Goal: Transaction & Acquisition: Purchase product/service

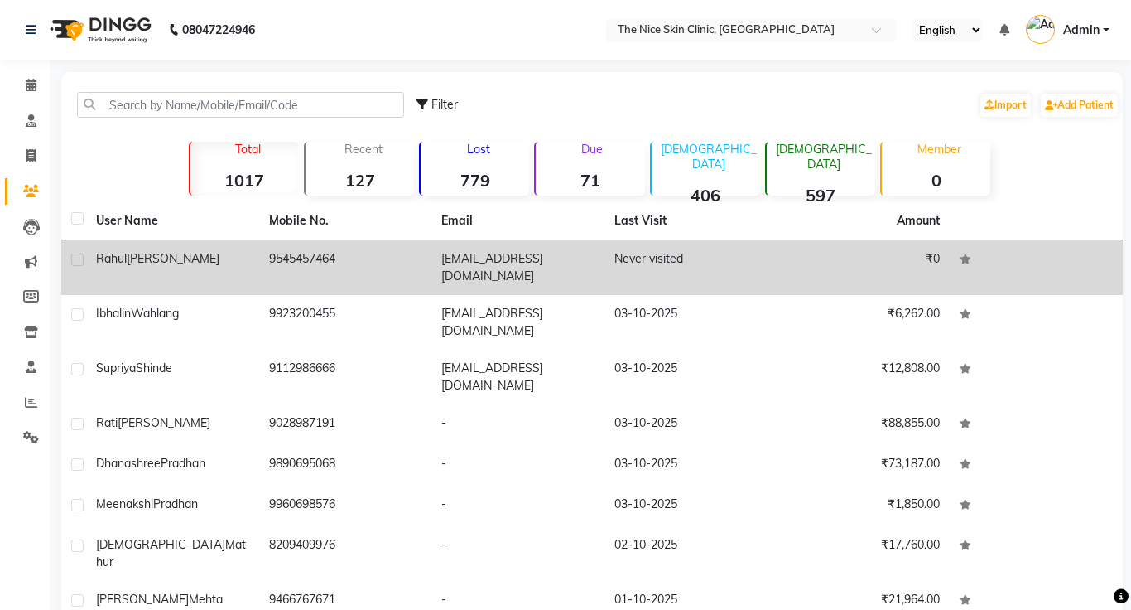
click at [521, 263] on td "[EMAIL_ADDRESS][DOMAIN_NAME]" at bounding box center [518, 267] width 173 height 55
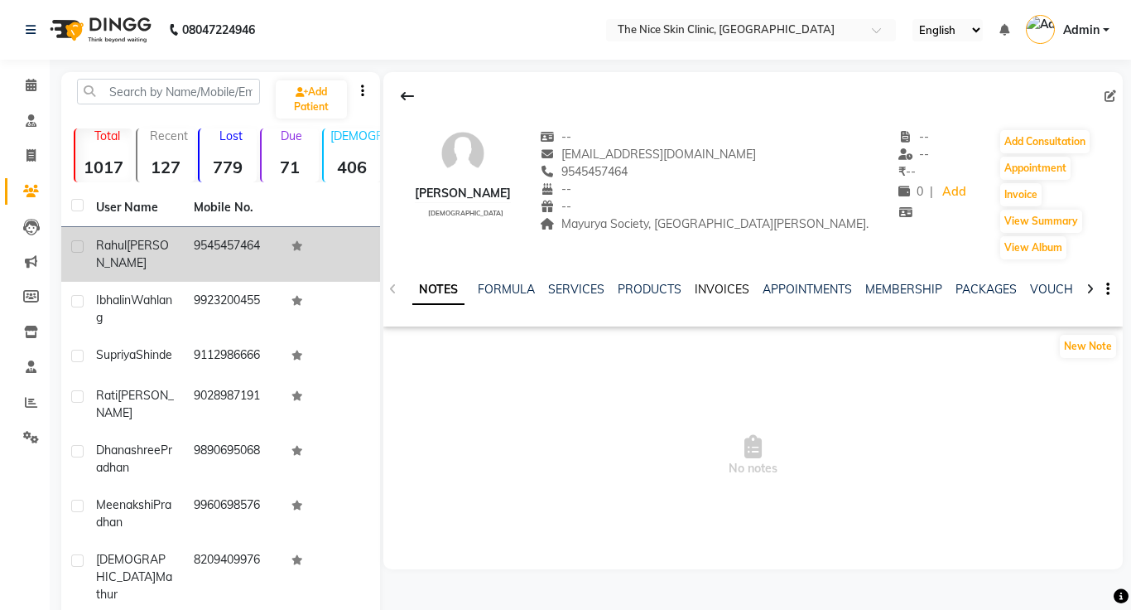
click at [725, 289] on link "INVOICES" at bounding box center [722, 289] width 55 height 15
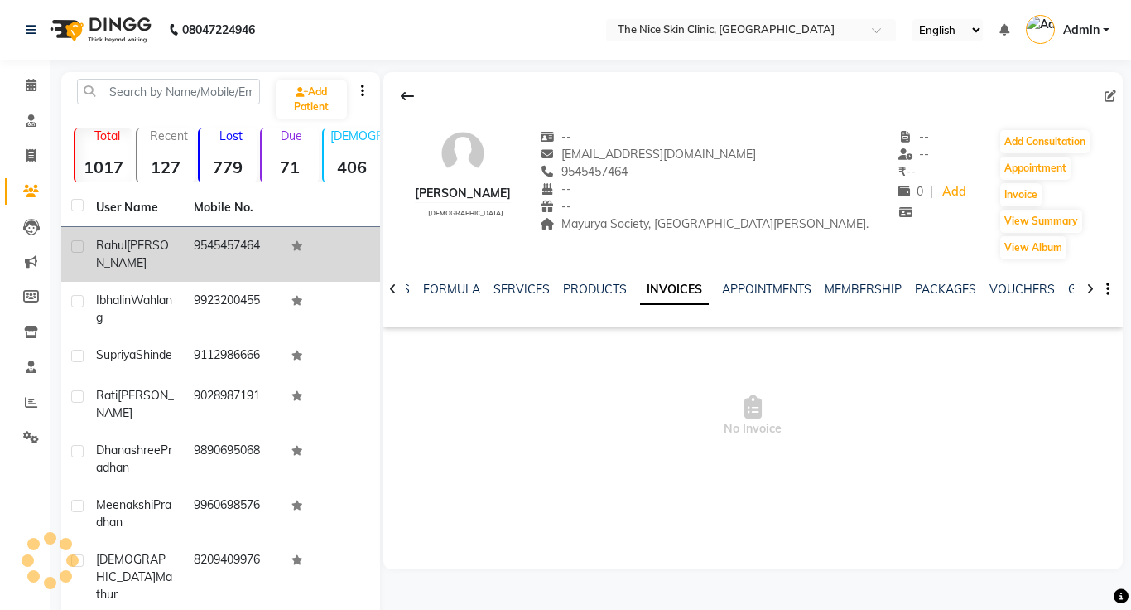
click at [113, 251] on span "Rahul" at bounding box center [111, 245] width 31 height 15
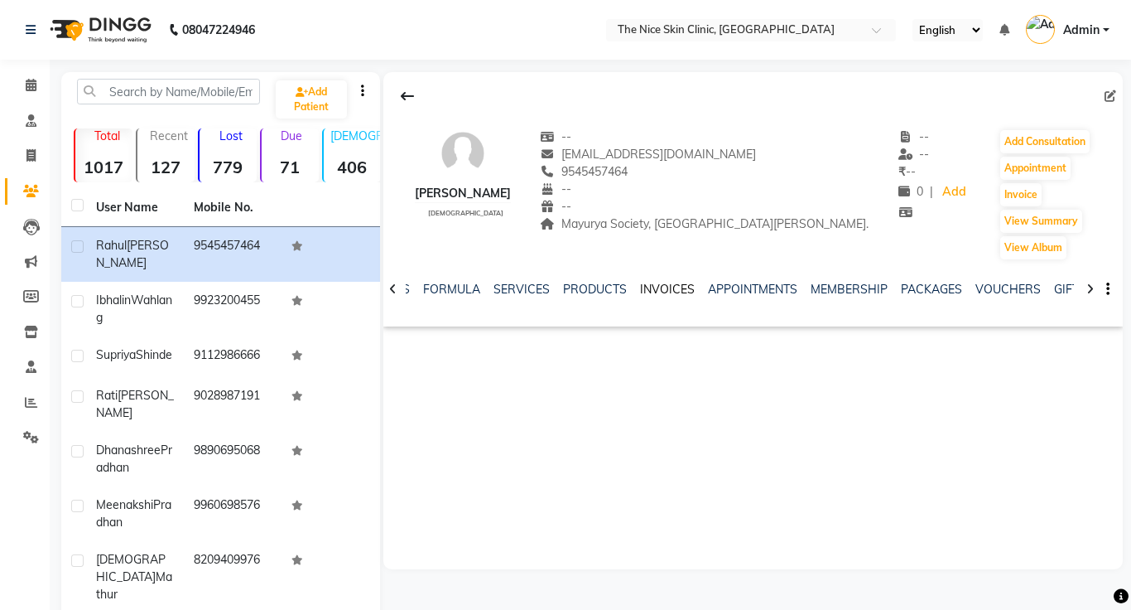
click at [661, 295] on link "INVOICES" at bounding box center [667, 289] width 55 height 15
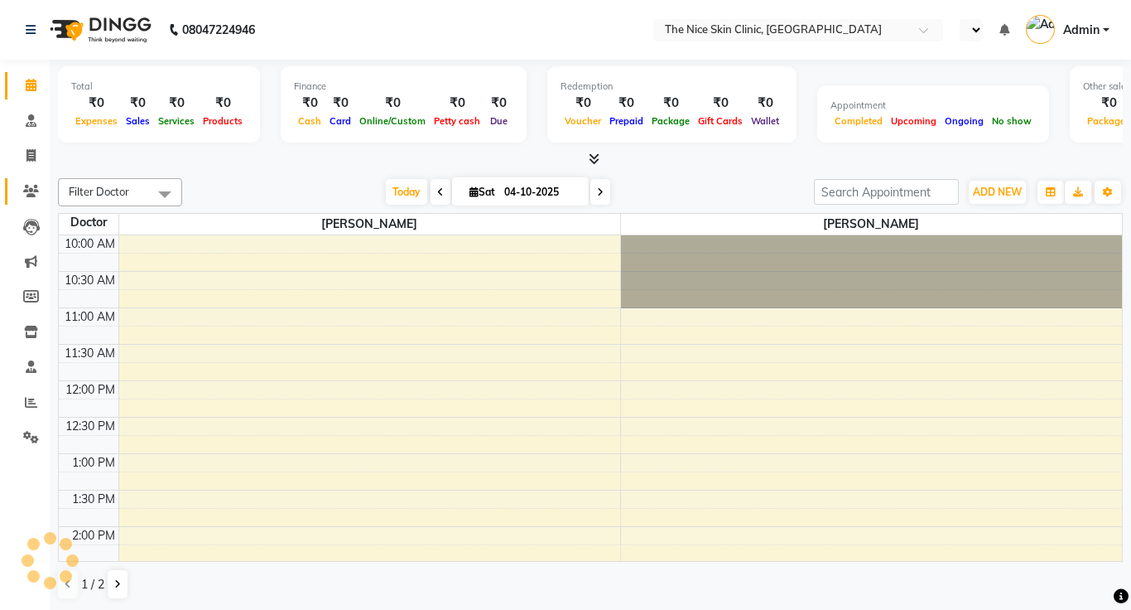
select select "en"
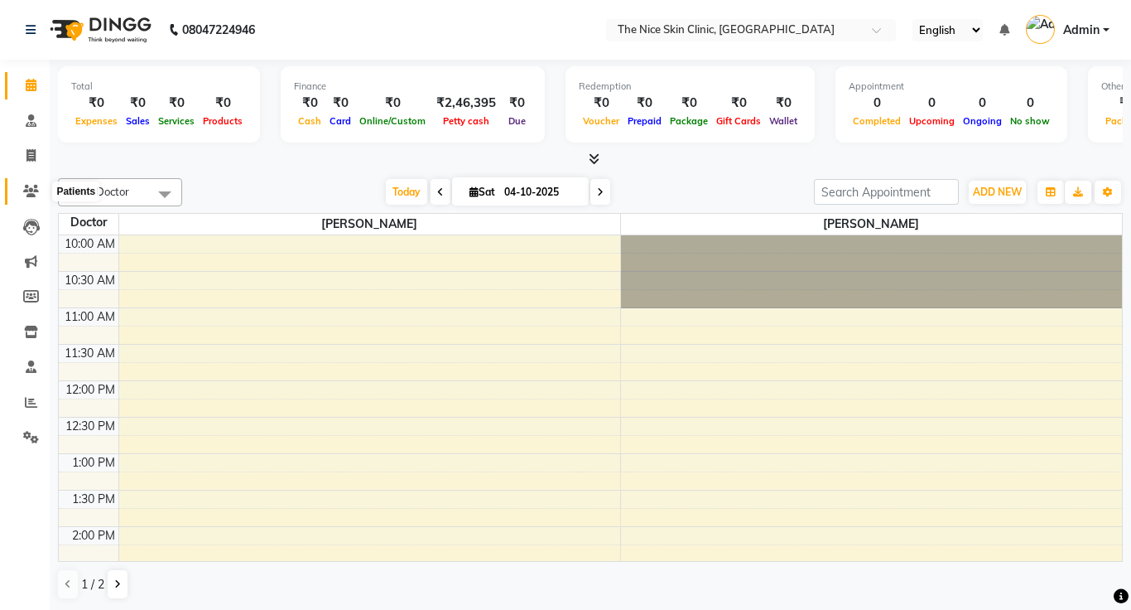
click at [36, 193] on icon at bounding box center [31, 191] width 16 height 12
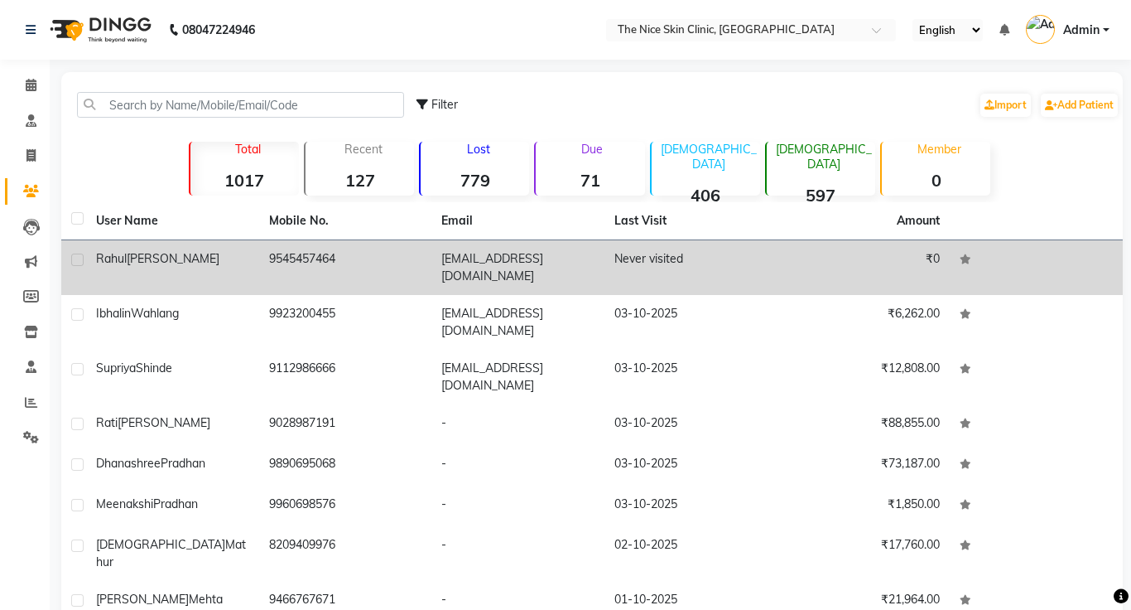
click at [277, 261] on td "9545457464" at bounding box center [345, 267] width 173 height 55
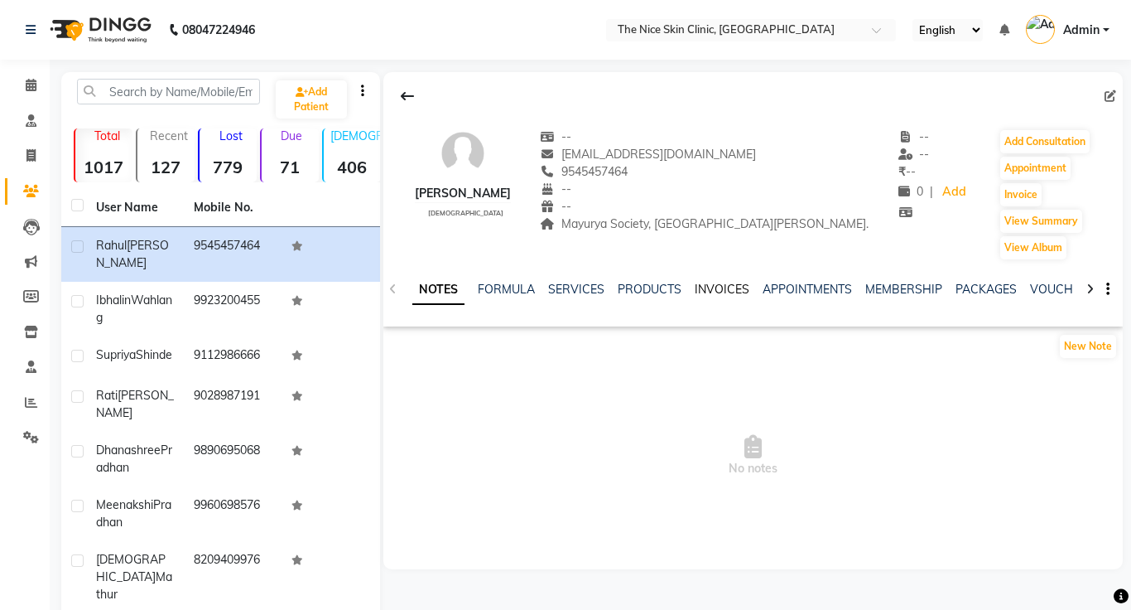
click at [711, 287] on link "INVOICES" at bounding box center [722, 289] width 55 height 15
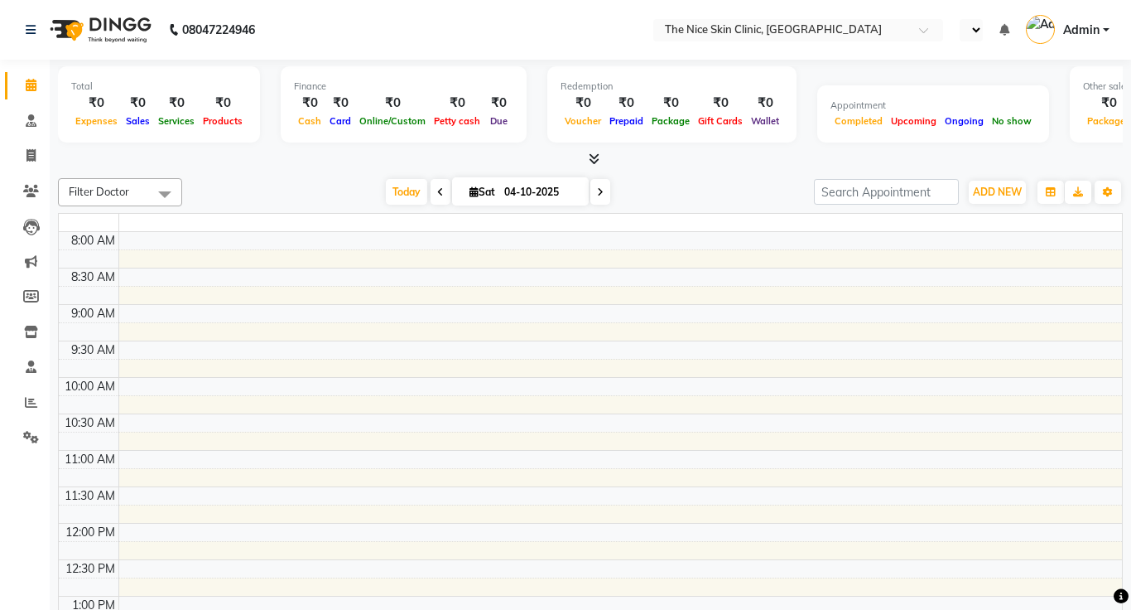
select select "en"
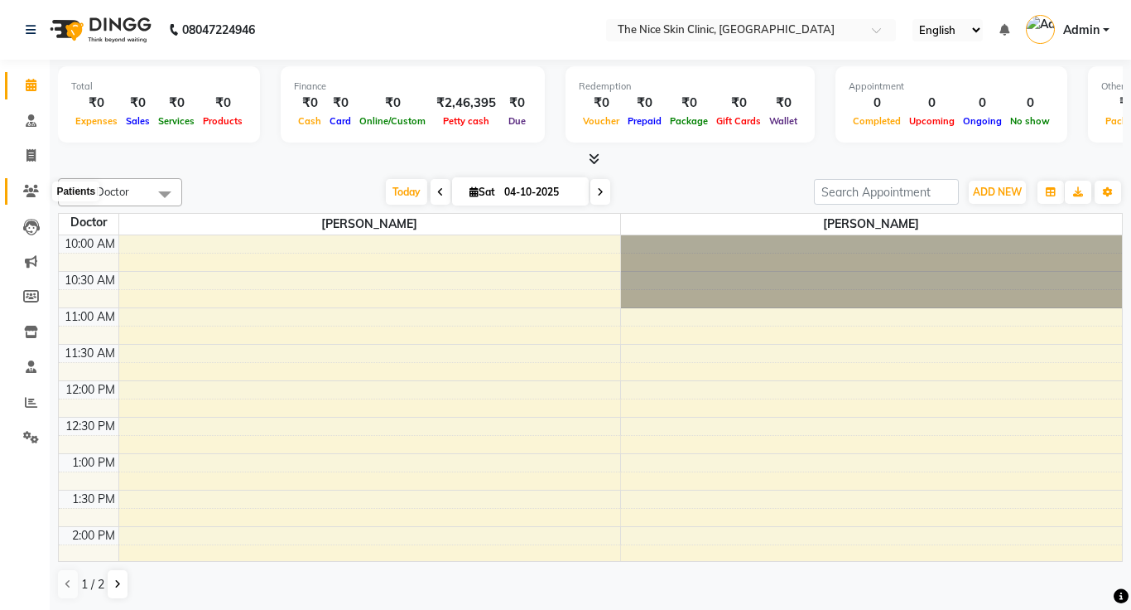
click at [36, 192] on icon at bounding box center [31, 191] width 16 height 12
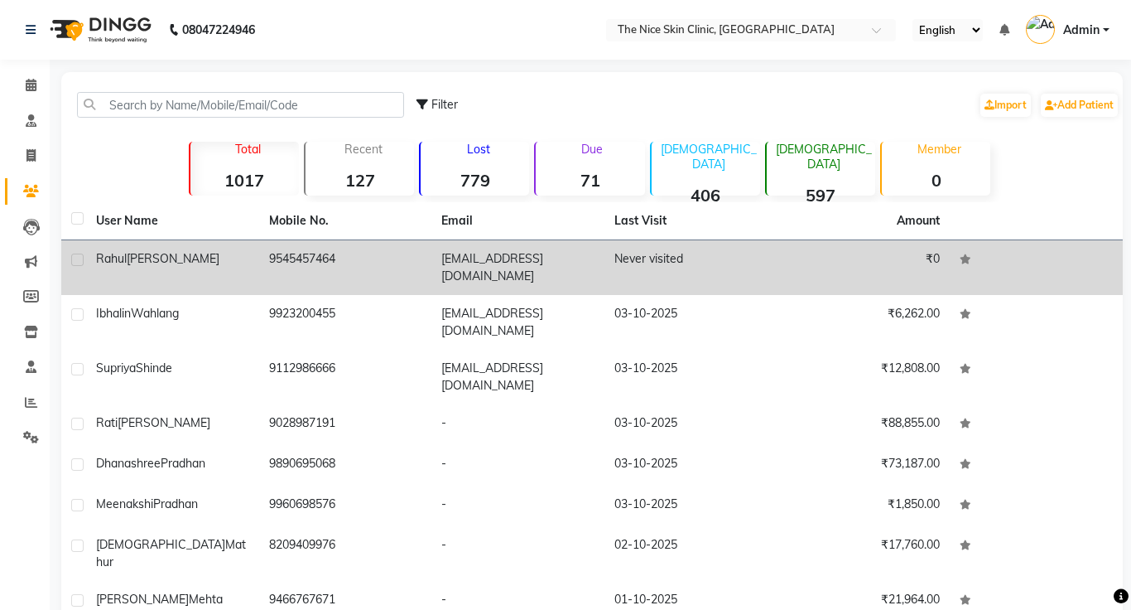
click at [472, 257] on td "[EMAIL_ADDRESS][DOMAIN_NAME]" at bounding box center [518, 267] width 173 height 55
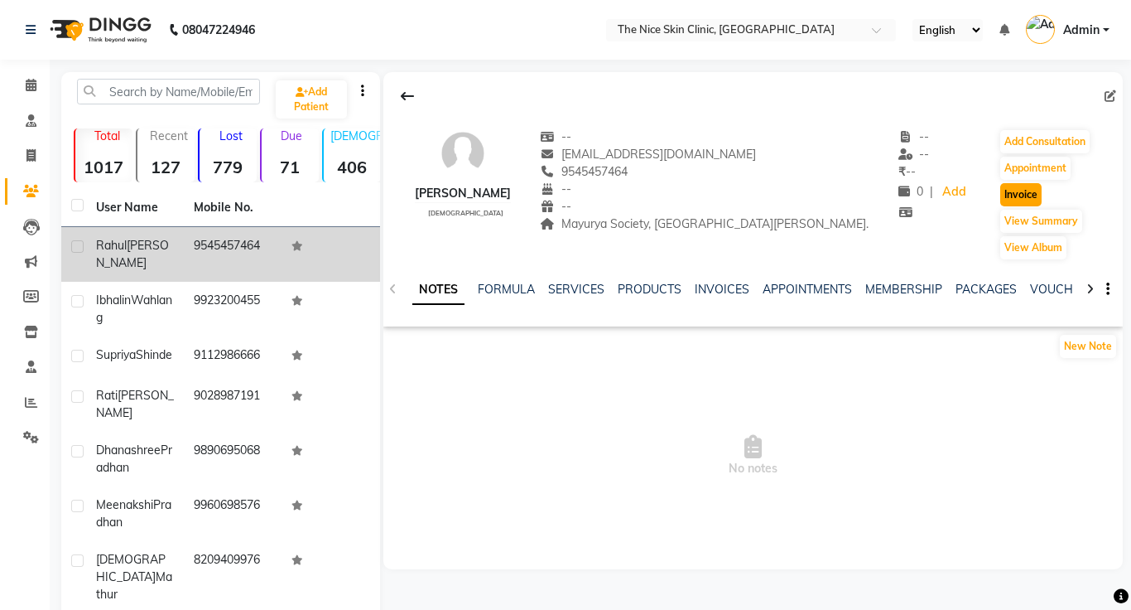
click at [1033, 192] on button "Invoice" at bounding box center [1021, 194] width 41 height 23
select select "35"
select select "service"
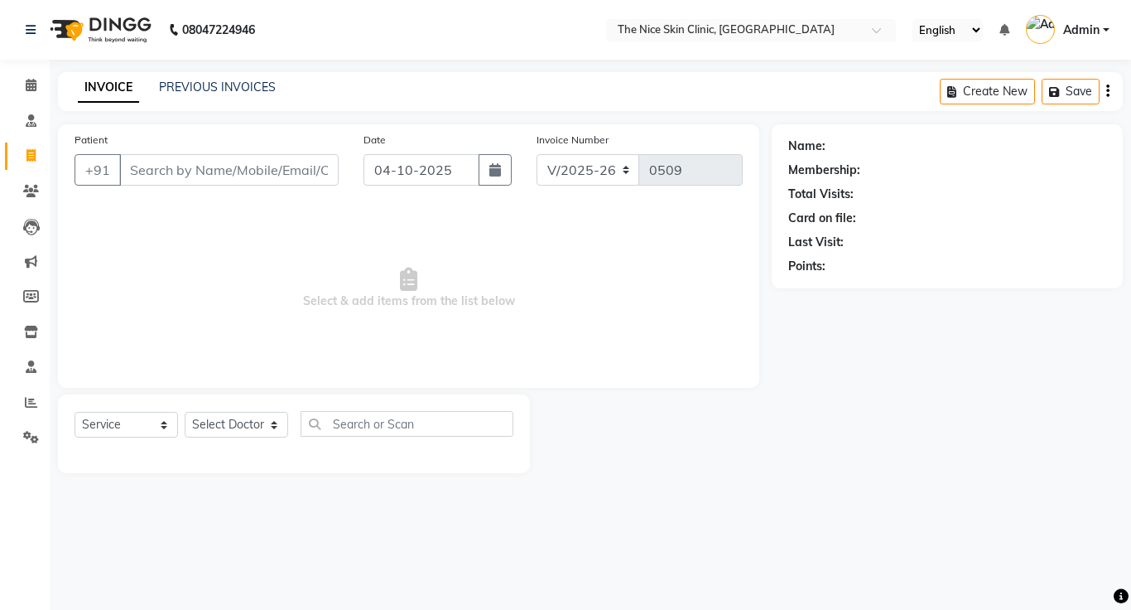
type input "9545457464"
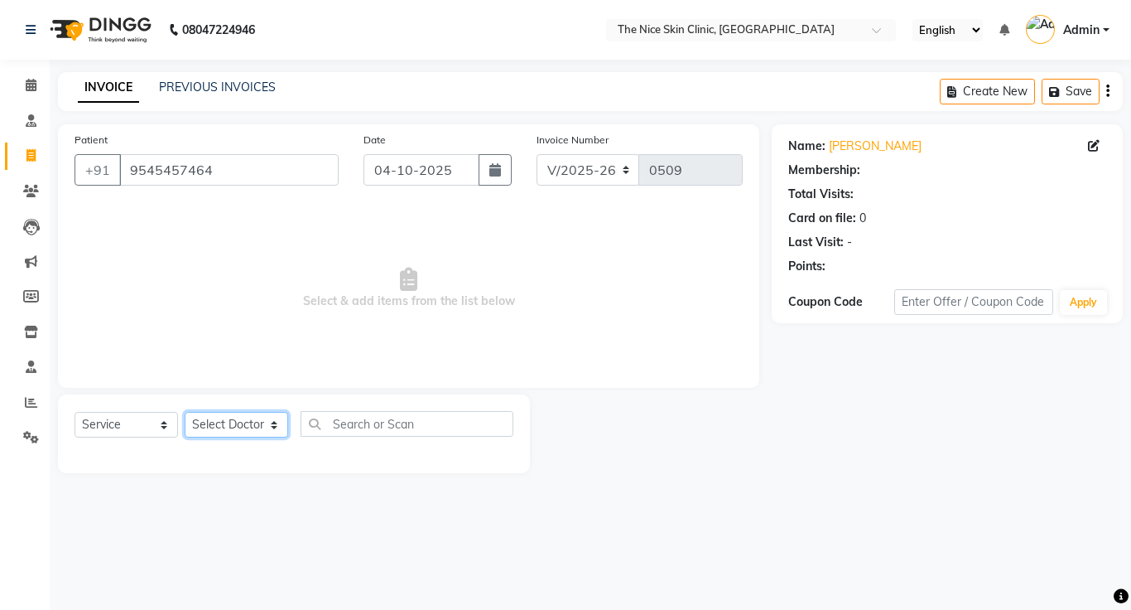
click at [241, 422] on select "Select Doctor DR. JOSEPH DR. RAYMUS Kshitija Sandhya Pawar" at bounding box center [237, 425] width 104 height 26
select select "1297"
click at [185, 412] on select "Select Doctor DR. JOSEPH DR. RAYMUS Kshitija Sandhya Pawar" at bounding box center [237, 425] width 104 height 26
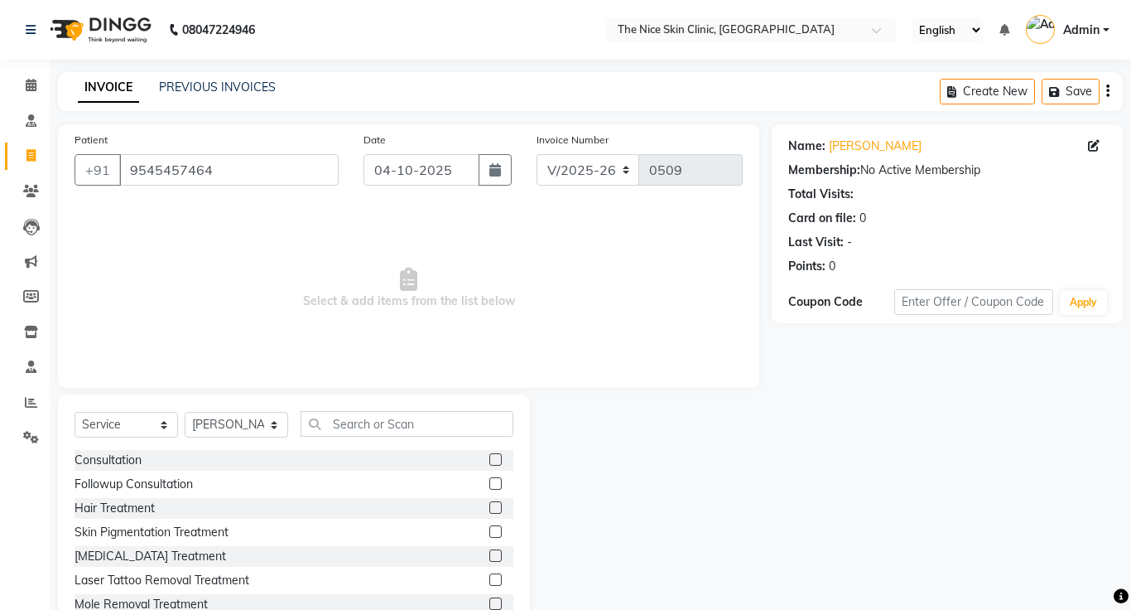
click at [498, 458] on label at bounding box center [495, 459] width 12 height 12
click at [498, 458] on input "checkbox" at bounding box center [494, 460] width 11 height 11
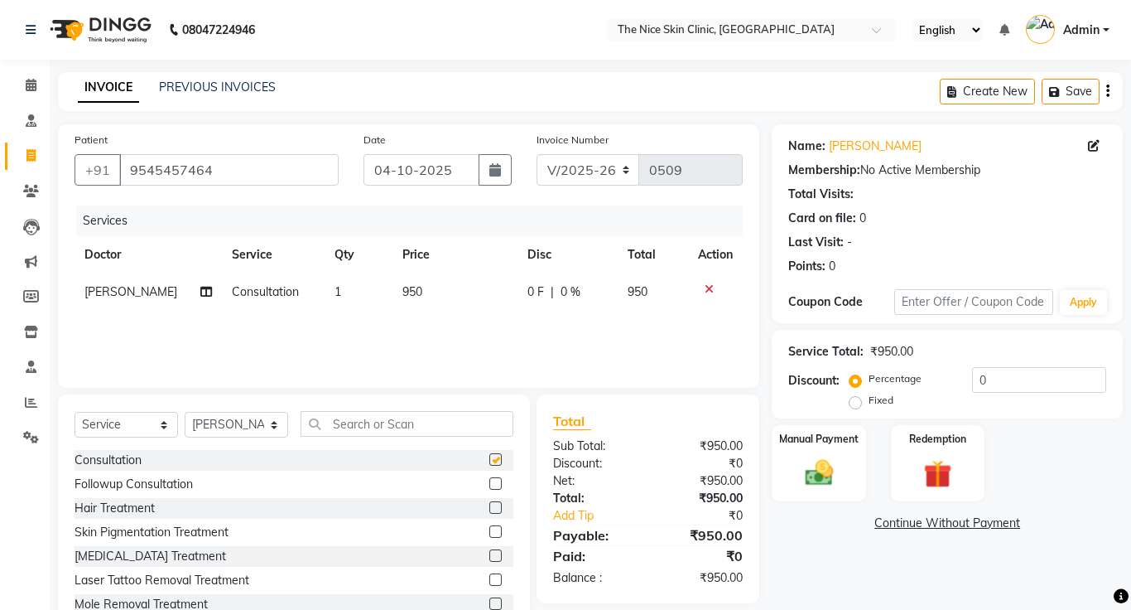
checkbox input "false"
click at [432, 296] on td "950" at bounding box center [455, 291] width 125 height 37
select select "1297"
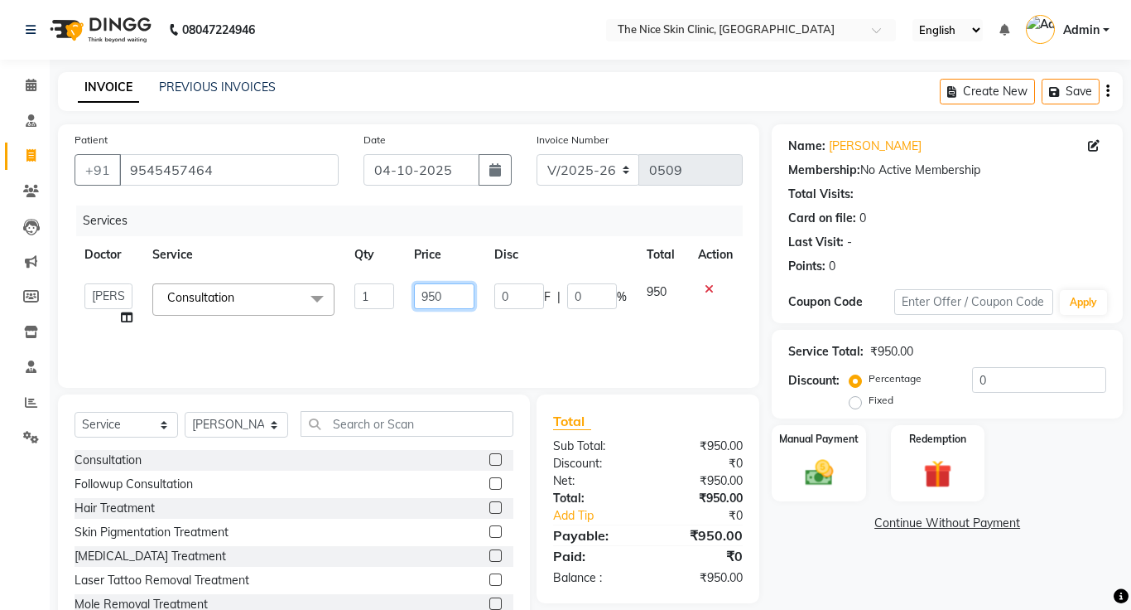
click at [463, 298] on input "950" at bounding box center [444, 296] width 60 height 26
type input "9"
type input "1200"
click at [531, 350] on div "Services Doctor Service Qty Price Disc Total Action DR. JOSEPH DR. RAYMUS Kshit…" at bounding box center [409, 288] width 668 height 166
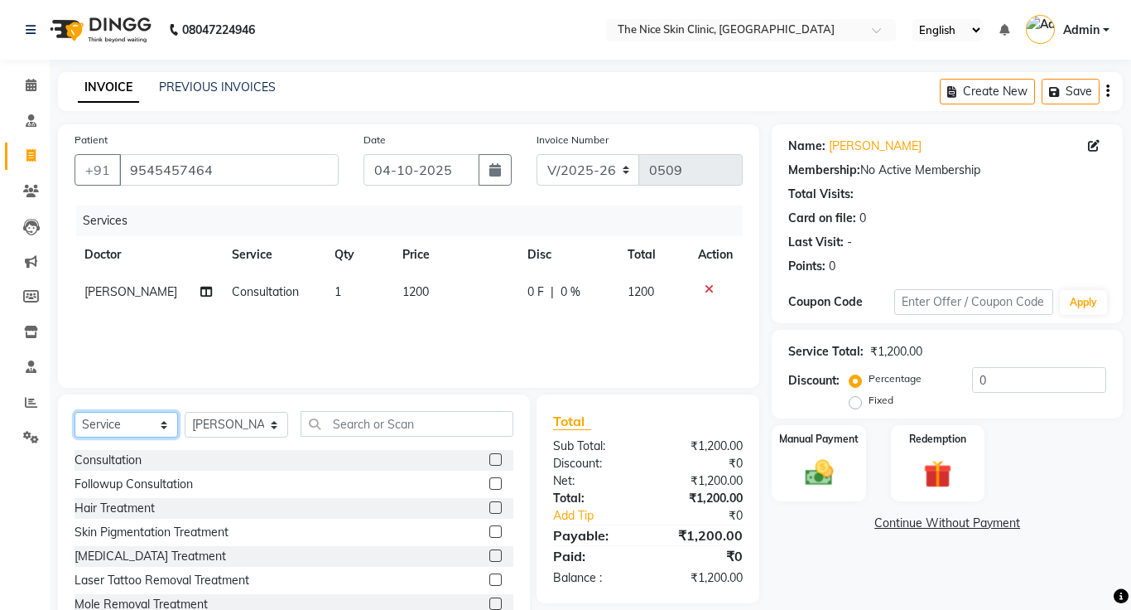
click at [113, 430] on select "Select Service Product Membership Package Voucher Prepaid Gift Card" at bounding box center [127, 425] width 104 height 26
select select "product"
click at [75, 412] on select "Select Service Product Membership Package Voucher Prepaid Gift Card" at bounding box center [127, 425] width 104 height 26
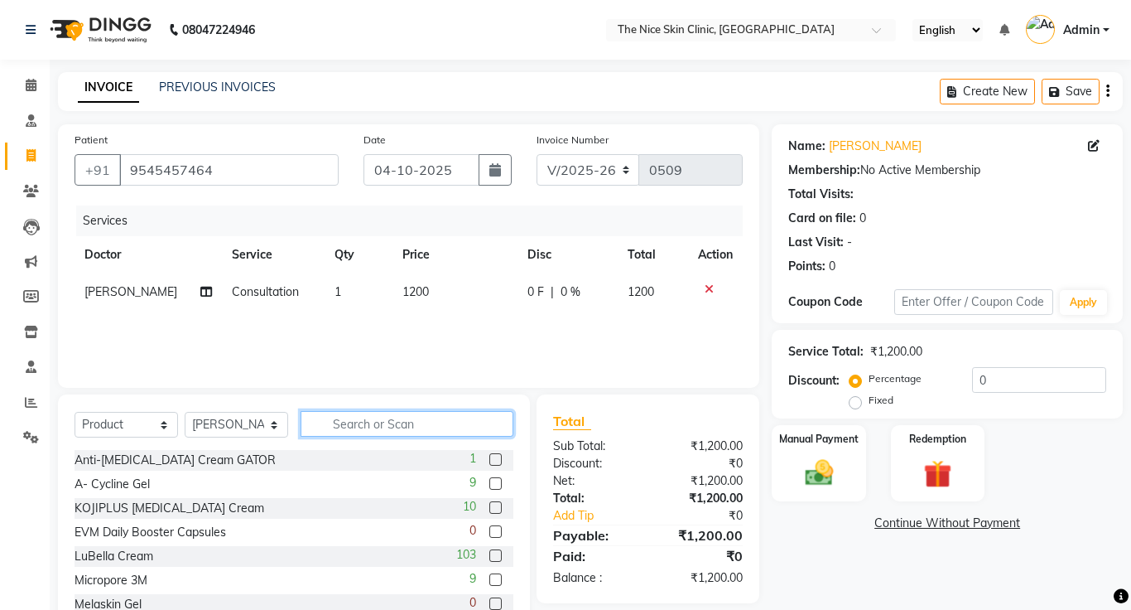
click at [432, 421] on input "text" at bounding box center [407, 424] width 213 height 26
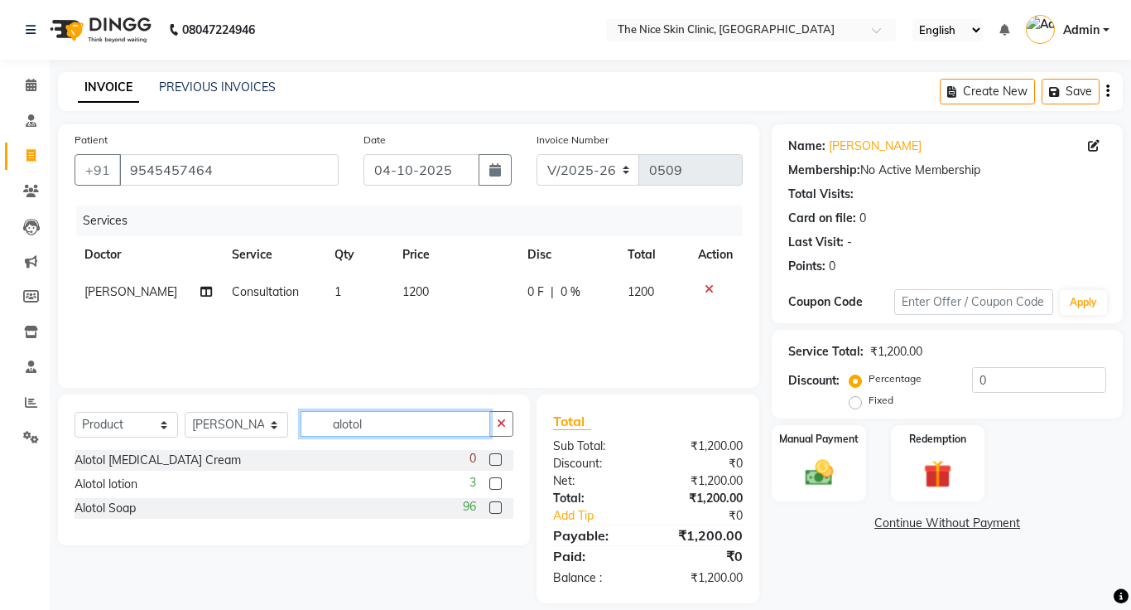
type input "alotol"
click at [499, 509] on label at bounding box center [495, 507] width 12 height 12
click at [499, 509] on input "checkbox" at bounding box center [494, 508] width 11 height 11
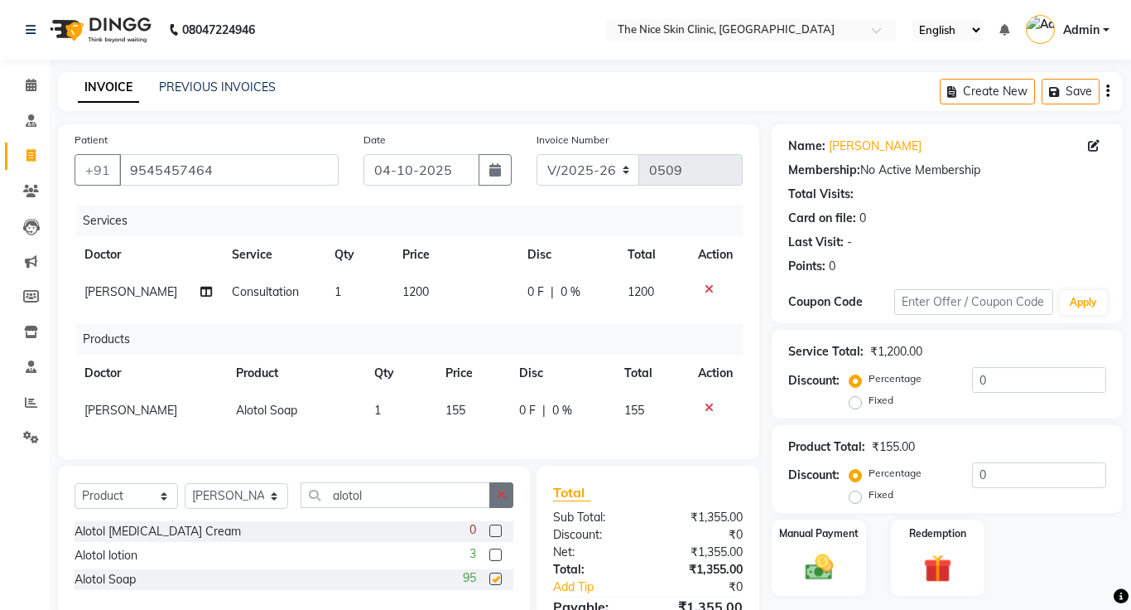
checkbox input "false"
click at [407, 498] on input "alotol" at bounding box center [396, 495] width 190 height 26
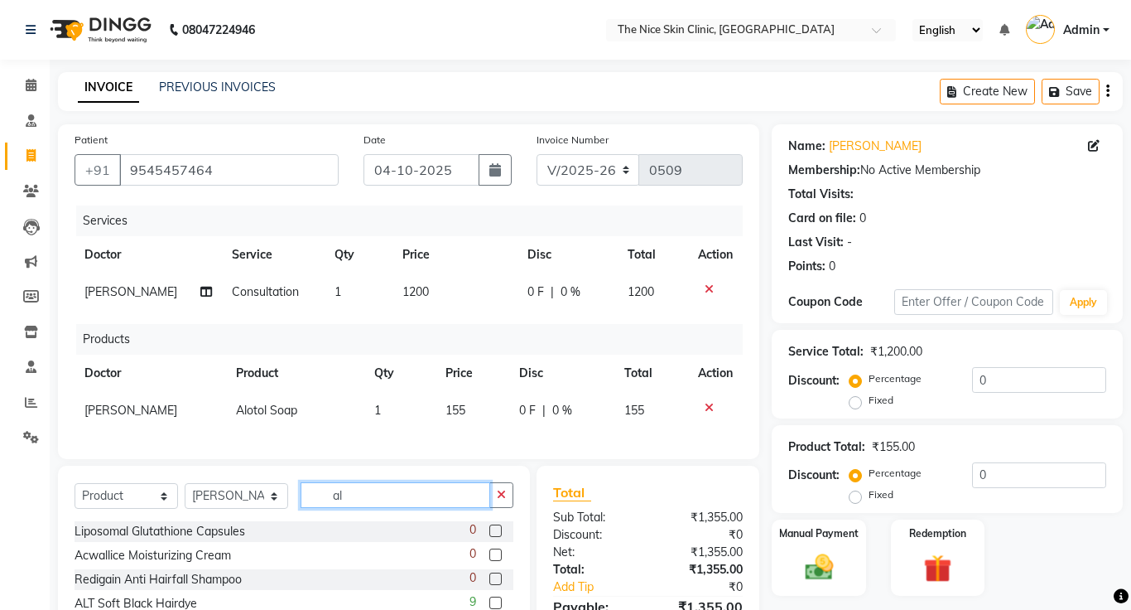
type input "a"
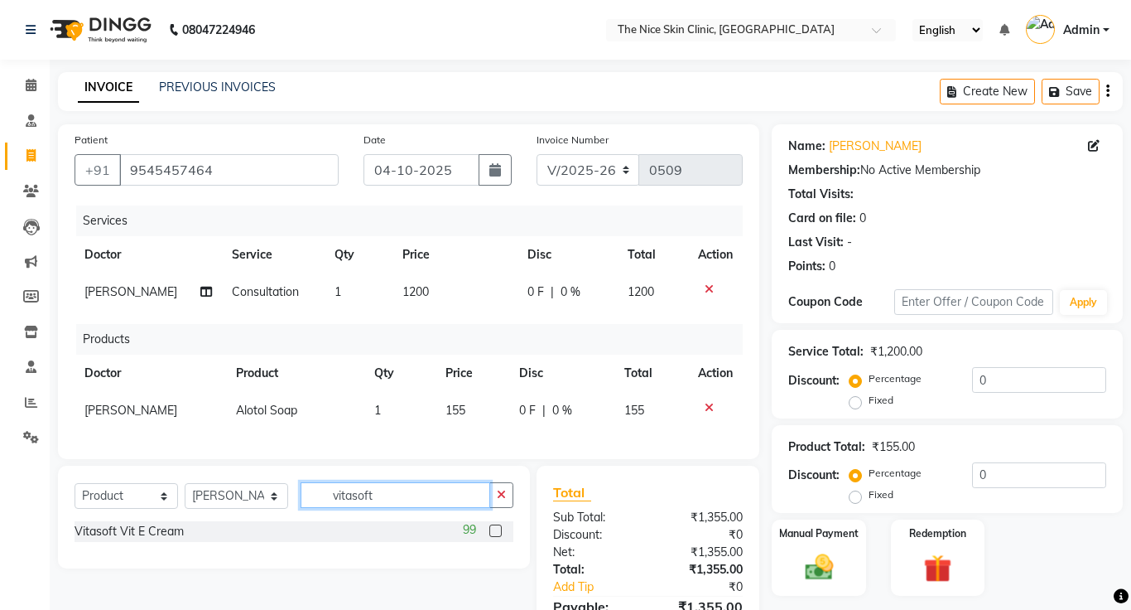
type input "vitasoft"
click at [496, 531] on label at bounding box center [495, 530] width 12 height 12
click at [496, 531] on input "checkbox" at bounding box center [494, 531] width 11 height 11
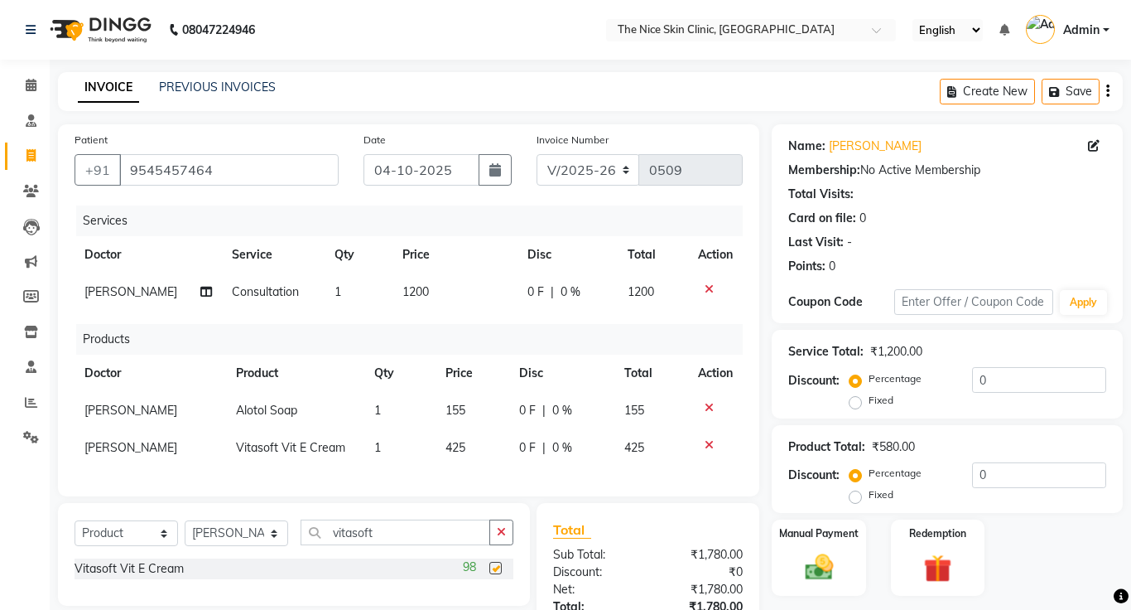
checkbox input "false"
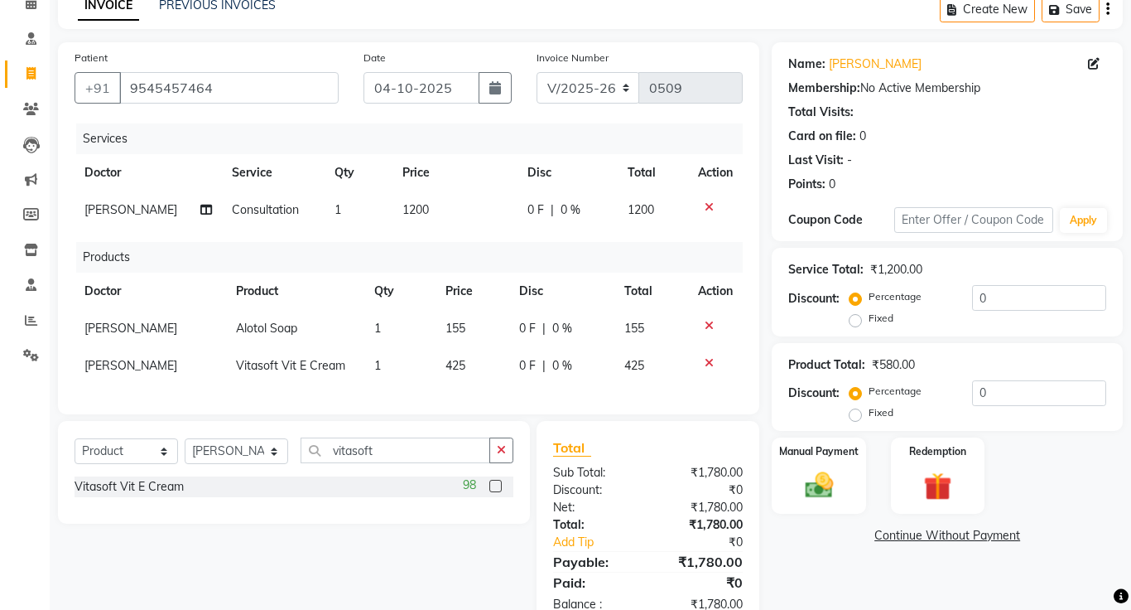
scroll to position [127, 0]
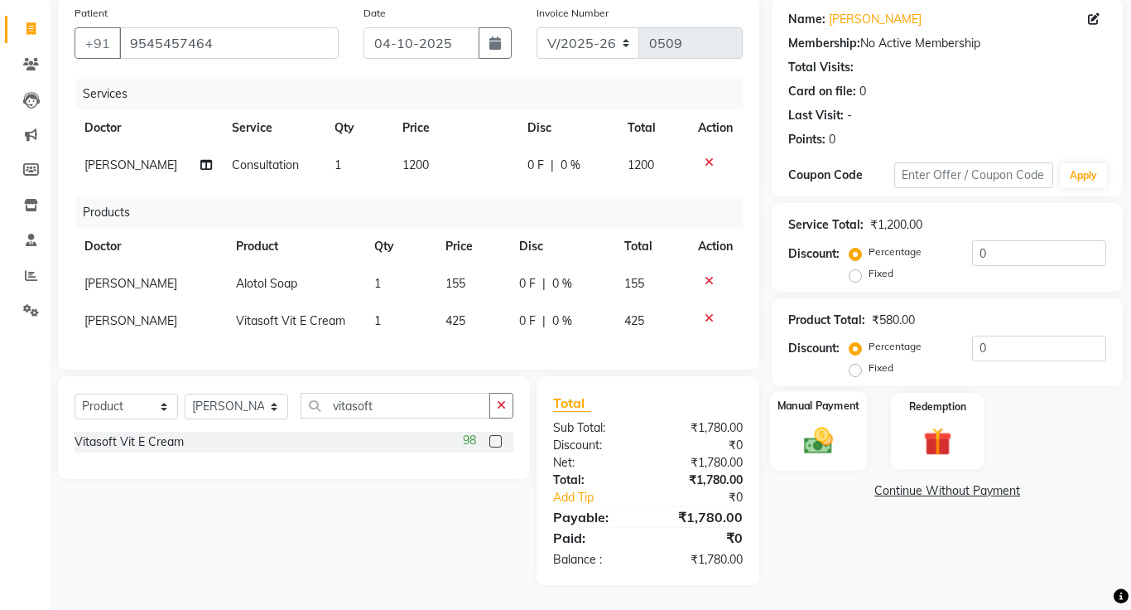
click at [831, 439] on img at bounding box center [818, 441] width 47 height 34
